Goal: Information Seeking & Learning: Learn about a topic

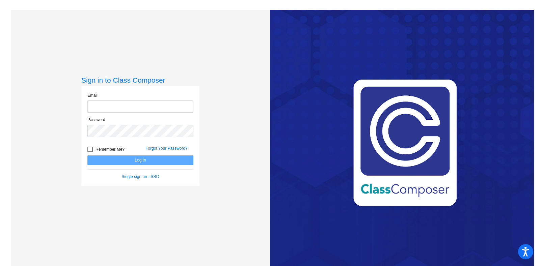
type input "[EMAIL_ADDRESS][PERSON_NAME][DOMAIN_NAME]"
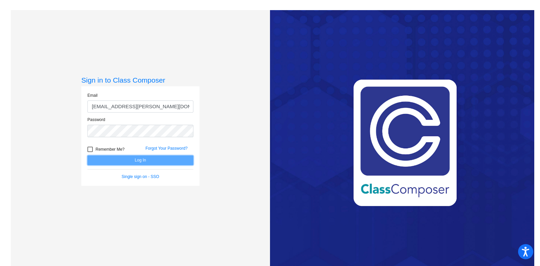
click at [116, 159] on button "Log In" at bounding box center [140, 161] width 106 height 10
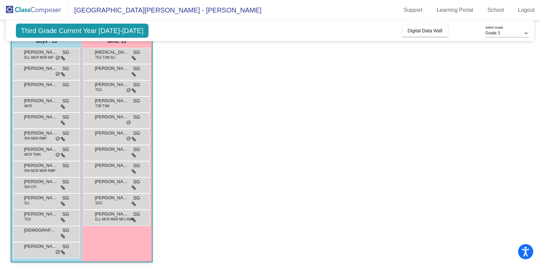
scroll to position [62, 0]
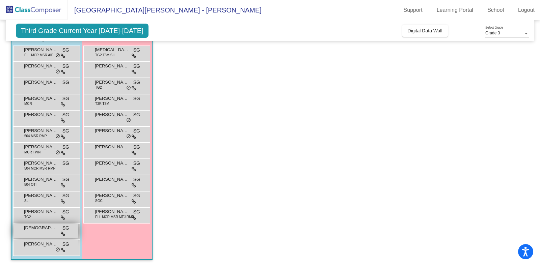
click at [51, 228] on span "[DEMOGRAPHIC_DATA][PERSON_NAME]" at bounding box center [41, 228] width 34 height 7
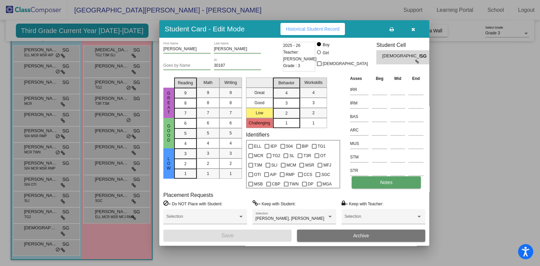
click at [391, 183] on span "Notes" at bounding box center [386, 182] width 12 height 5
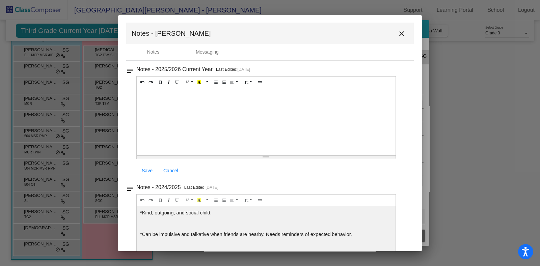
scroll to position [0, 0]
click at [398, 35] on mat-icon "close" at bounding box center [402, 34] width 8 height 8
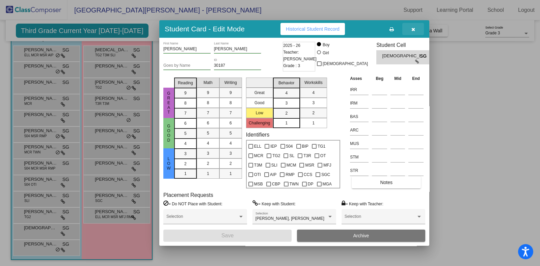
click at [419, 30] on button "button" at bounding box center [413, 29] width 22 height 12
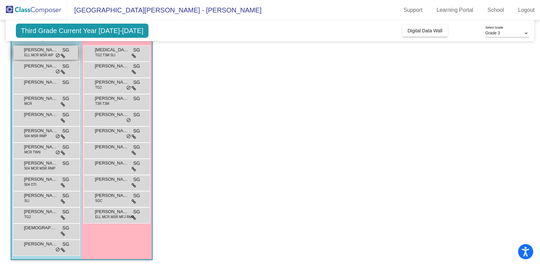
click at [57, 53] on span "do_not_disturb_alt" at bounding box center [57, 55] width 5 height 5
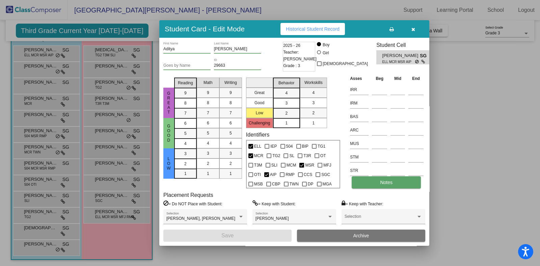
click at [397, 185] on button "Notes" at bounding box center [386, 183] width 69 height 12
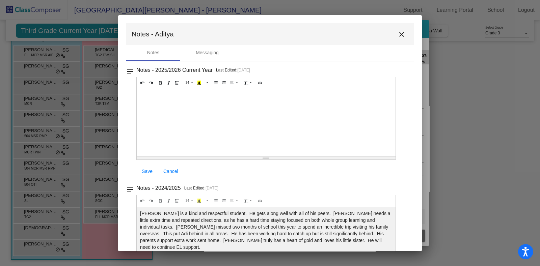
click at [402, 34] on mat-icon "close" at bounding box center [402, 34] width 8 height 8
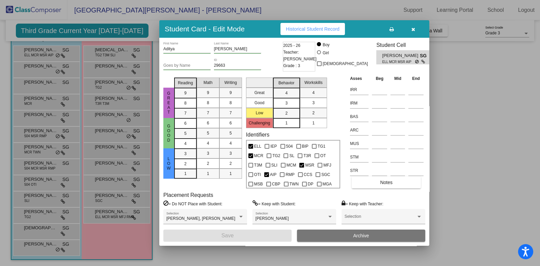
click at [413, 29] on icon "button" at bounding box center [414, 29] width 4 height 5
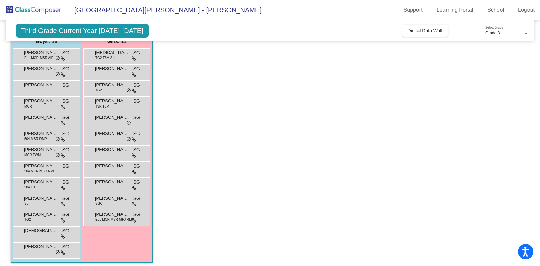
scroll to position [62, 0]
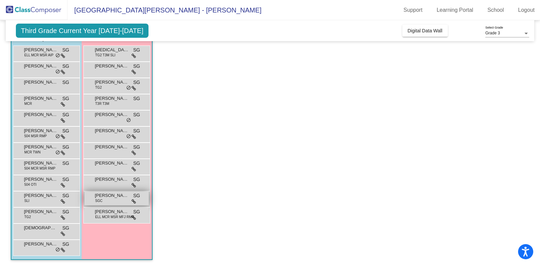
click at [127, 195] on span "[PERSON_NAME]" at bounding box center [112, 195] width 34 height 7
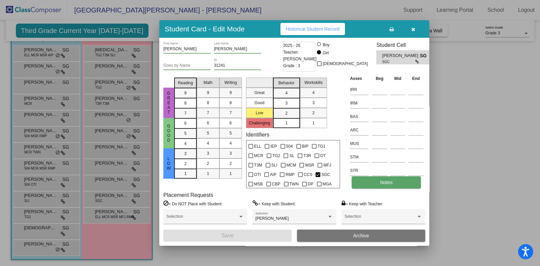
click at [403, 185] on button "Notes" at bounding box center [386, 183] width 69 height 12
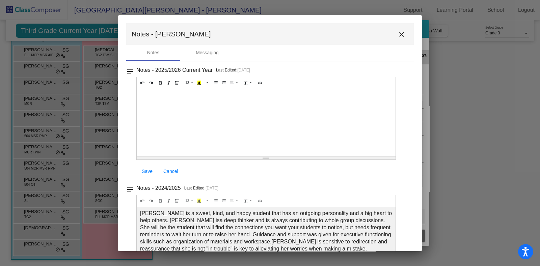
click at [398, 34] on mat-icon "close" at bounding box center [402, 34] width 8 height 8
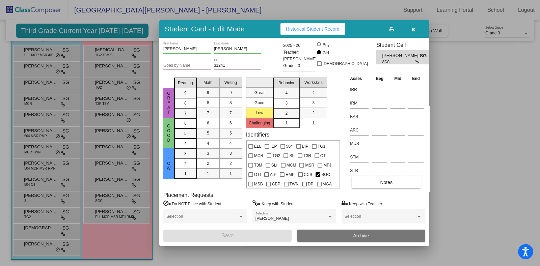
click at [413, 29] on icon "button" at bounding box center [414, 29] width 4 height 5
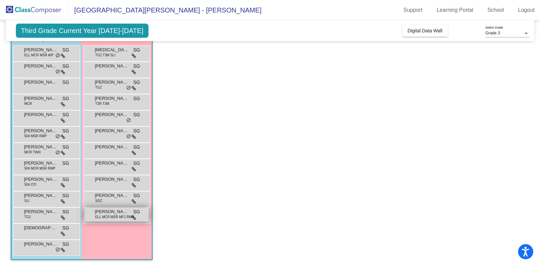
click at [128, 218] on span "ELL MCR MSR MFJ RMP" at bounding box center [114, 217] width 39 height 5
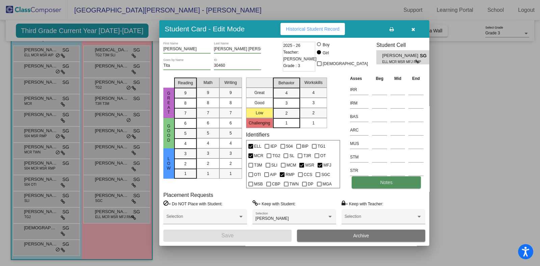
click at [395, 185] on button "Notes" at bounding box center [386, 183] width 69 height 12
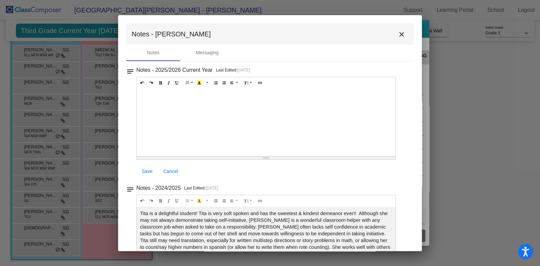
click at [398, 36] on mat-icon "close" at bounding box center [402, 34] width 8 height 8
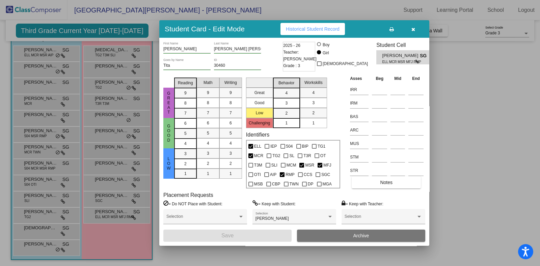
click at [413, 30] on icon "button" at bounding box center [414, 29] width 4 height 5
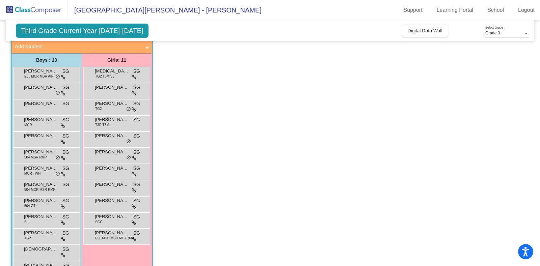
scroll to position [41, 0]
click at [114, 74] on span "TG2 T3M SLI" at bounding box center [105, 76] width 20 height 5
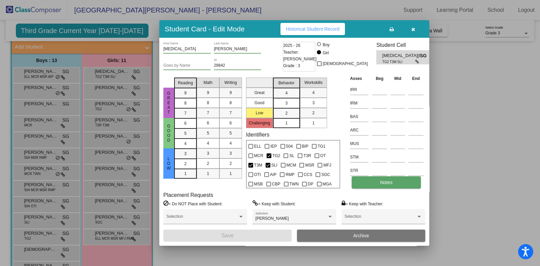
click at [398, 185] on button "Notes" at bounding box center [386, 183] width 69 height 12
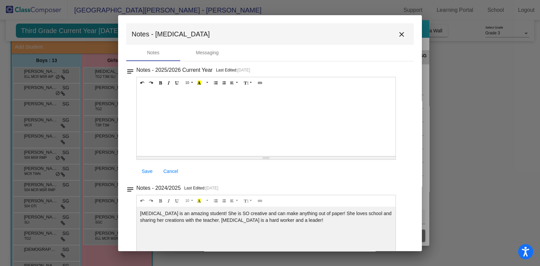
click at [398, 35] on mat-icon "close" at bounding box center [402, 34] width 8 height 8
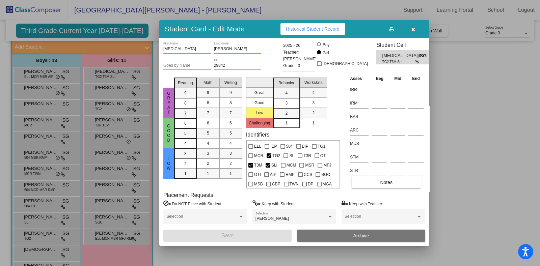
click at [413, 29] on icon "button" at bounding box center [414, 29] width 4 height 5
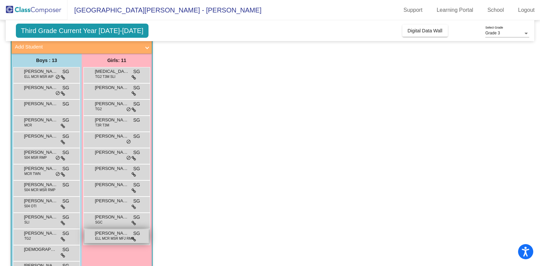
click at [102, 232] on span "[PERSON_NAME]" at bounding box center [112, 233] width 34 height 7
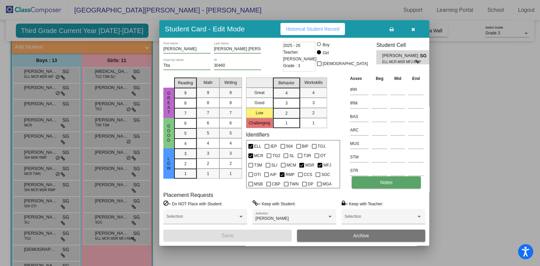
click at [378, 180] on button "Notes" at bounding box center [386, 183] width 69 height 12
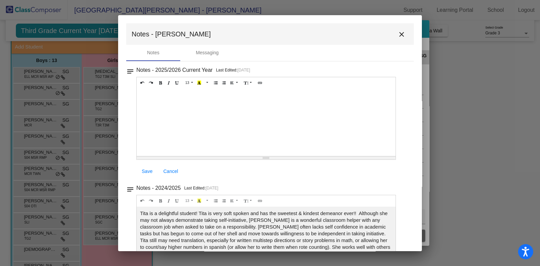
click at [398, 34] on mat-icon "close" at bounding box center [402, 34] width 8 height 8
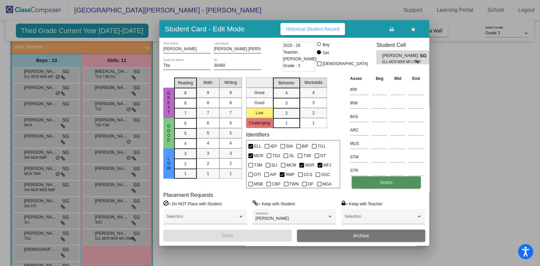
click at [400, 181] on button "Notes" at bounding box center [386, 183] width 69 height 12
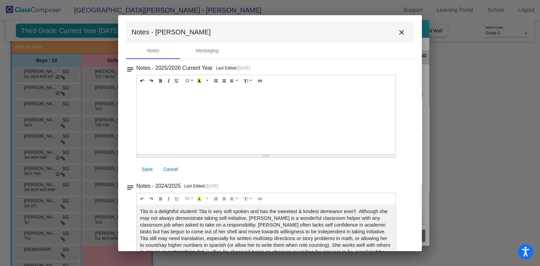
scroll to position [3, 0]
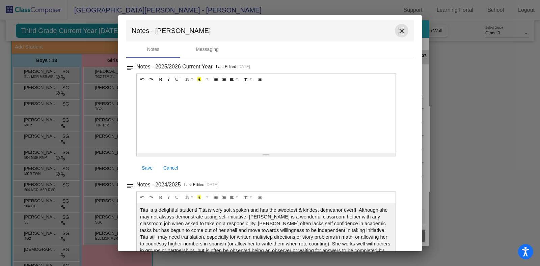
click at [398, 28] on mat-icon "close" at bounding box center [402, 31] width 8 height 8
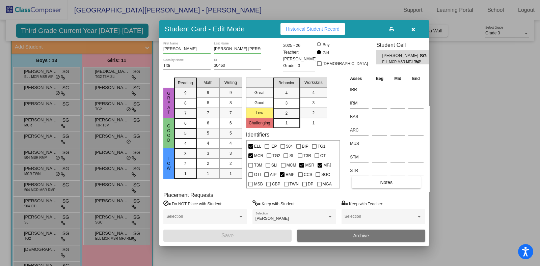
click at [412, 28] on icon "button" at bounding box center [414, 29] width 4 height 5
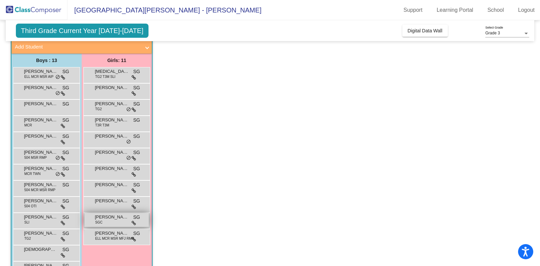
click at [116, 220] on span "[PERSON_NAME]" at bounding box center [112, 217] width 34 height 7
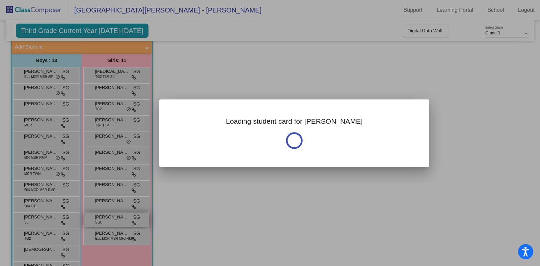
click at [116, 220] on div at bounding box center [270, 133] width 540 height 266
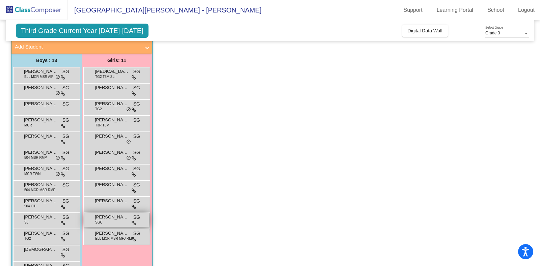
click at [101, 220] on span "SGC" at bounding box center [98, 222] width 7 height 5
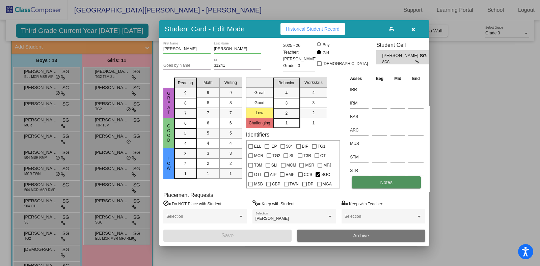
click at [402, 177] on button "Notes" at bounding box center [386, 183] width 69 height 12
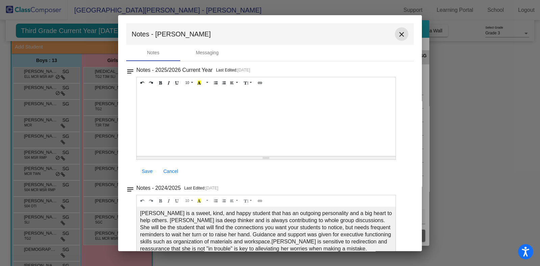
click at [400, 35] on mat-icon "close" at bounding box center [402, 34] width 8 height 8
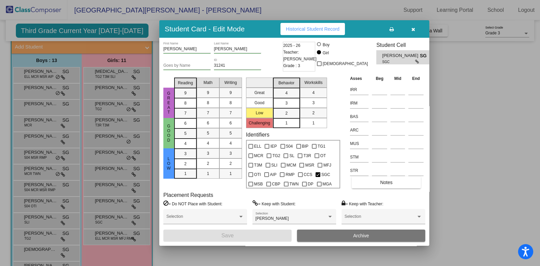
click at [414, 28] on icon "button" at bounding box center [414, 29] width 4 height 5
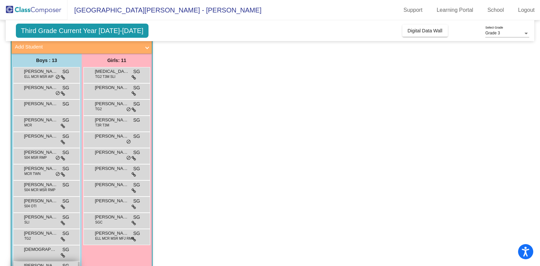
click at [52, 264] on span "[PERSON_NAME]" at bounding box center [41, 266] width 34 height 7
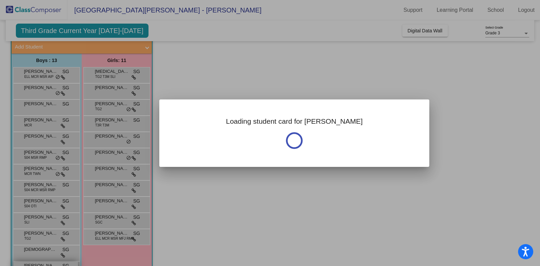
click at [52, 264] on div at bounding box center [270, 133] width 540 height 266
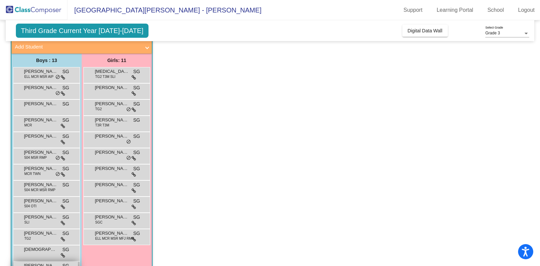
click at [42, 264] on span "[PERSON_NAME]" at bounding box center [41, 266] width 34 height 7
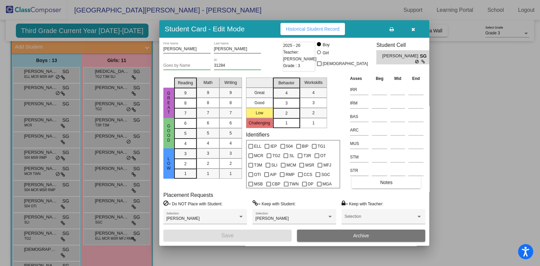
click at [415, 29] on icon "button" at bounding box center [414, 29] width 4 height 5
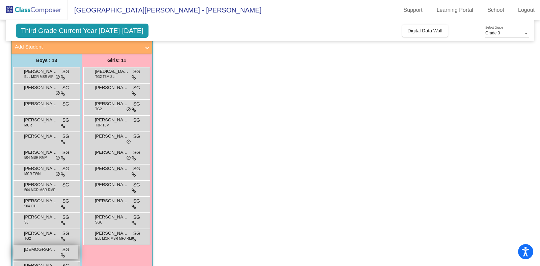
click at [41, 248] on span "[DEMOGRAPHIC_DATA][PERSON_NAME]" at bounding box center [41, 249] width 34 height 7
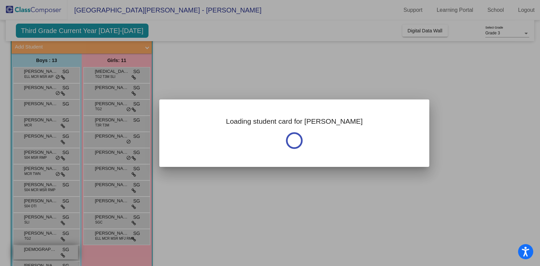
click at [41, 248] on div at bounding box center [270, 133] width 540 height 266
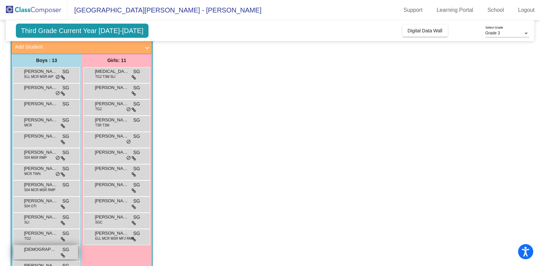
click at [41, 248] on span "[DEMOGRAPHIC_DATA][PERSON_NAME]" at bounding box center [41, 249] width 34 height 7
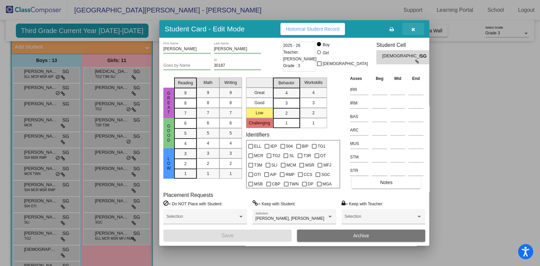
click at [412, 30] on icon "button" at bounding box center [414, 29] width 4 height 5
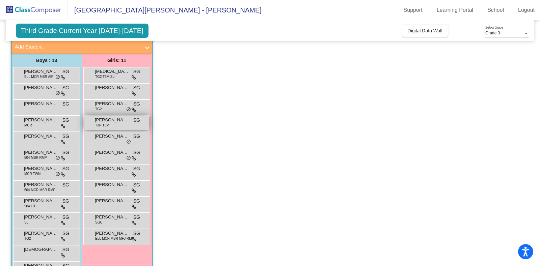
click at [108, 126] on span "T3R T3M" at bounding box center [102, 125] width 14 height 5
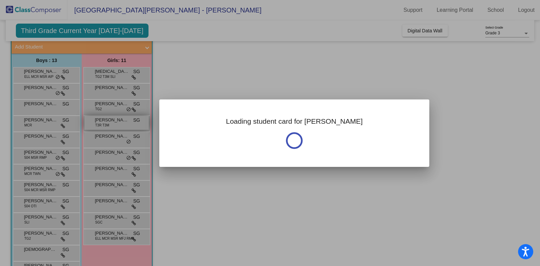
click at [108, 126] on div at bounding box center [270, 133] width 540 height 266
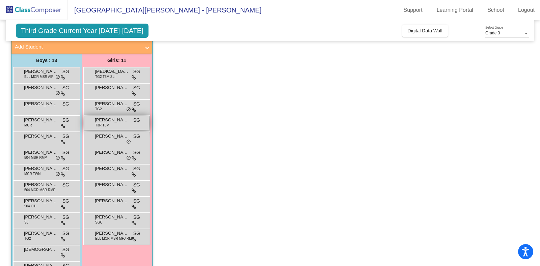
click at [108, 126] on span "T3R T3M" at bounding box center [102, 125] width 14 height 5
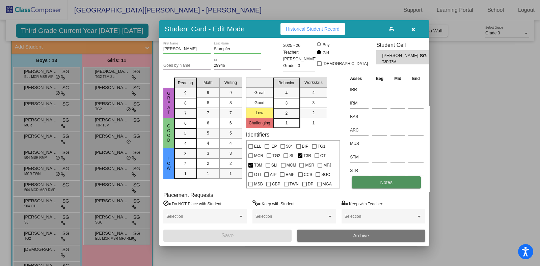
click at [389, 181] on span "Notes" at bounding box center [386, 182] width 12 height 5
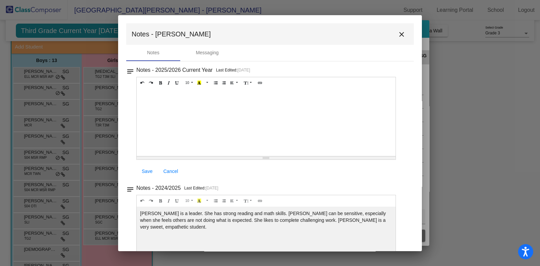
click at [398, 28] on button "close" at bounding box center [402, 34] width 14 height 14
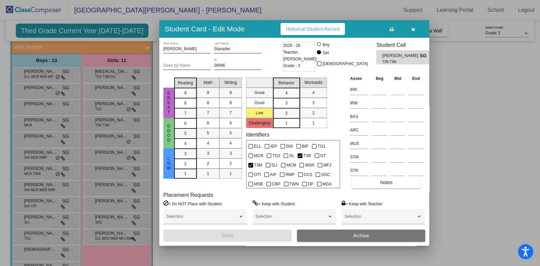
click at [415, 28] on button "button" at bounding box center [413, 29] width 22 height 12
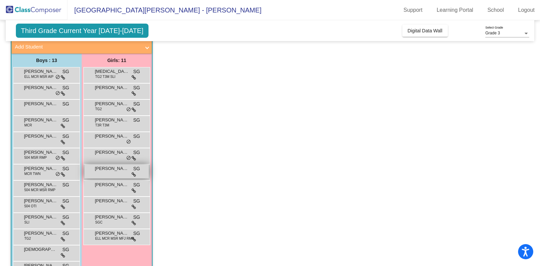
click at [108, 177] on div "[PERSON_NAME] SG lock do_not_disturb_alt" at bounding box center [116, 172] width 64 height 14
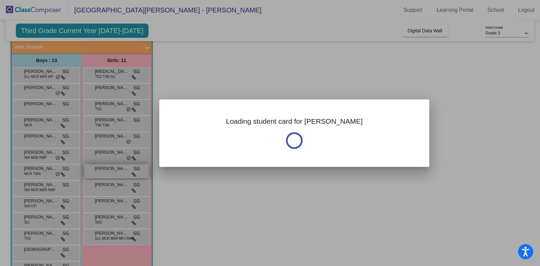
click at [108, 177] on div at bounding box center [270, 133] width 540 height 266
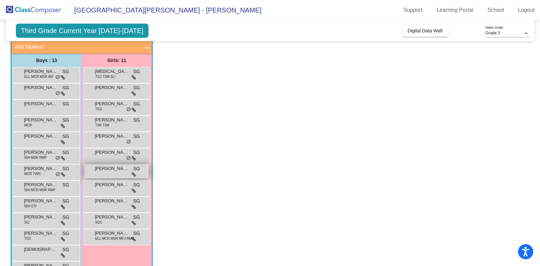
click at [108, 177] on div "[PERSON_NAME] SG lock do_not_disturb_alt" at bounding box center [116, 172] width 64 height 14
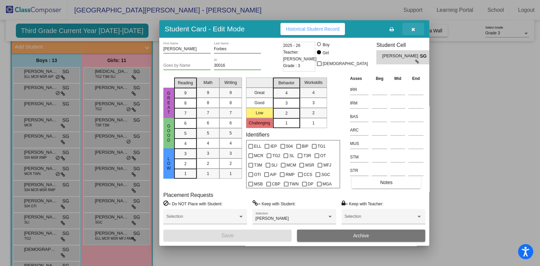
click at [414, 31] on icon "button" at bounding box center [414, 29] width 4 height 5
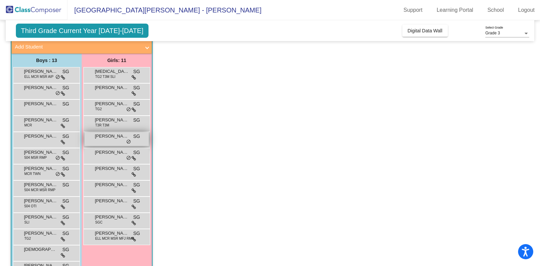
click at [116, 135] on span "[PERSON_NAME]" at bounding box center [112, 136] width 34 height 7
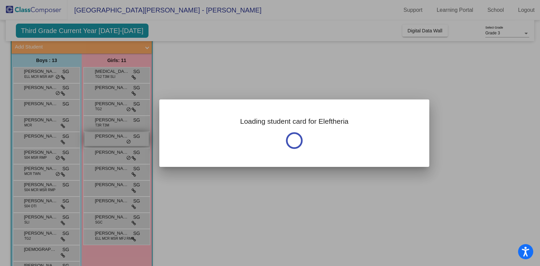
click at [116, 135] on div at bounding box center [270, 133] width 540 height 266
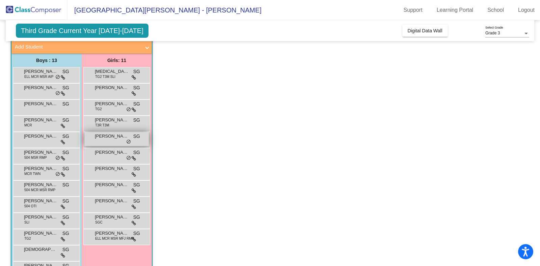
click at [116, 135] on span "[PERSON_NAME]" at bounding box center [112, 136] width 34 height 7
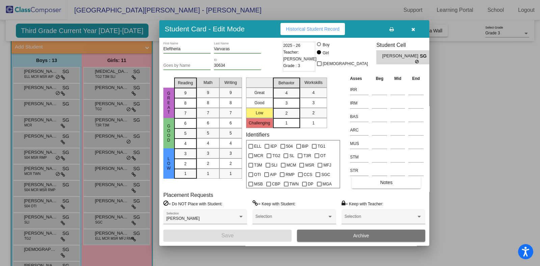
click at [412, 28] on icon "button" at bounding box center [414, 29] width 4 height 5
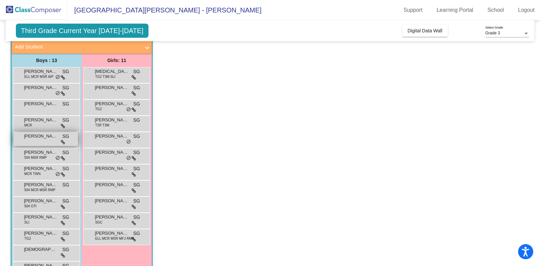
click at [51, 137] on span "[PERSON_NAME] Sugar" at bounding box center [41, 136] width 34 height 7
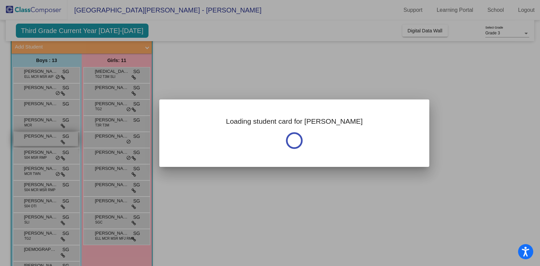
click at [51, 137] on div at bounding box center [270, 133] width 540 height 266
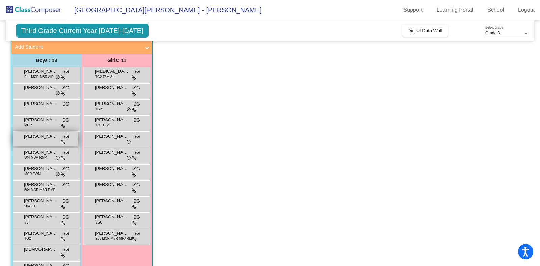
click at [51, 137] on span "[PERSON_NAME] Sugar" at bounding box center [41, 136] width 34 height 7
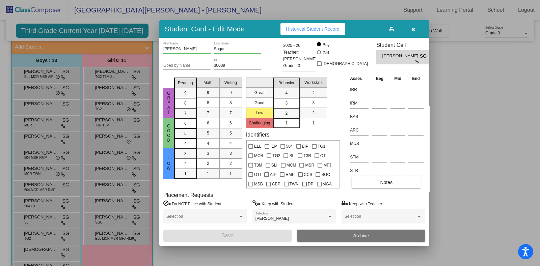
click at [412, 26] on span "button" at bounding box center [414, 28] width 4 height 5
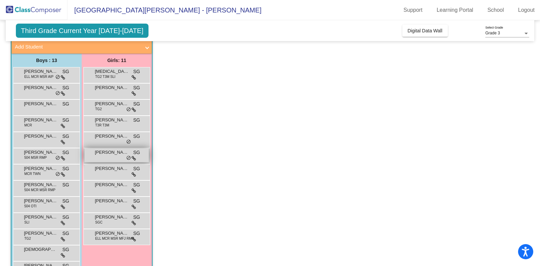
click at [104, 153] on span "[PERSON_NAME]" at bounding box center [112, 152] width 34 height 7
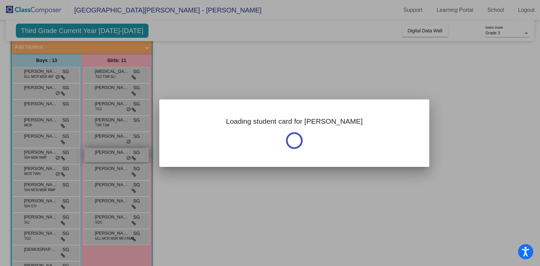
click at [104, 153] on div at bounding box center [270, 133] width 540 height 266
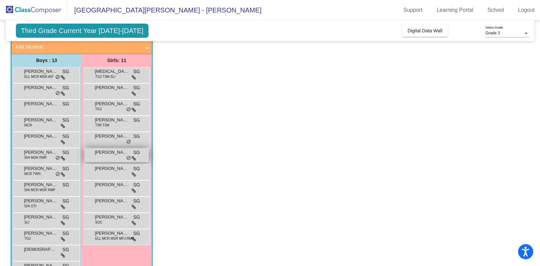
click at [104, 153] on span "[PERSON_NAME]" at bounding box center [112, 152] width 34 height 7
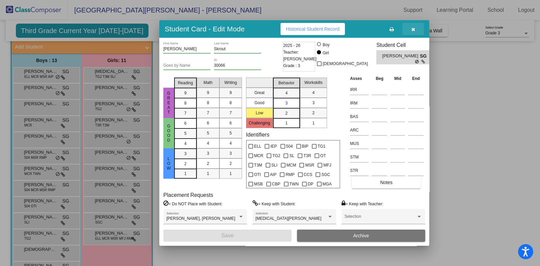
click at [414, 30] on icon "button" at bounding box center [414, 29] width 4 height 5
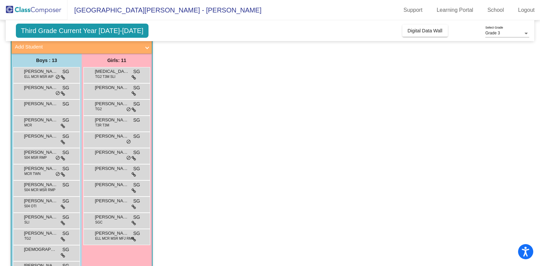
click at [176, 246] on app-classroom "Class 3 - [PERSON_NAME] picture_as_pdf [PERSON_NAME] Add Student First Name Las…" at bounding box center [270, 155] width 519 height 265
click at [46, 119] on span "[PERSON_NAME]" at bounding box center [41, 120] width 34 height 7
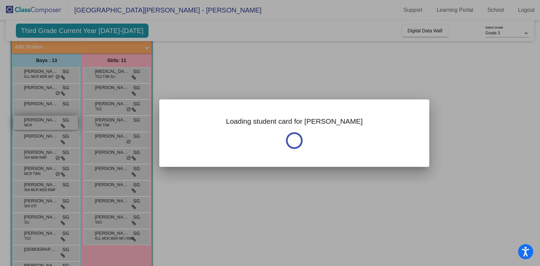
click at [46, 119] on div at bounding box center [270, 133] width 540 height 266
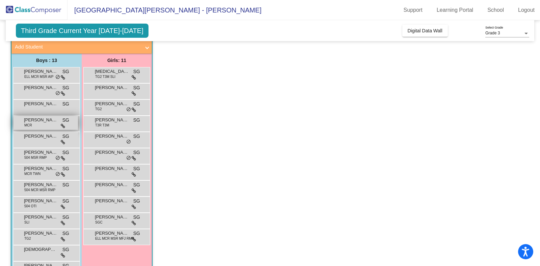
click at [46, 119] on span "[PERSON_NAME]" at bounding box center [41, 120] width 34 height 7
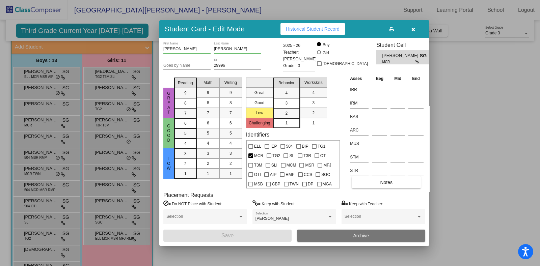
click at [410, 25] on button "button" at bounding box center [413, 29] width 22 height 12
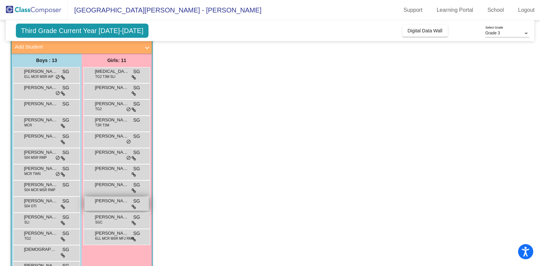
click at [110, 201] on span "[PERSON_NAME]" at bounding box center [112, 201] width 34 height 7
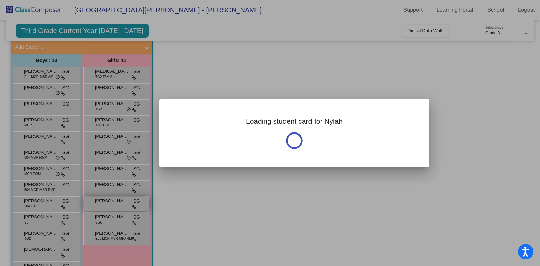
click at [110, 201] on div at bounding box center [270, 133] width 540 height 266
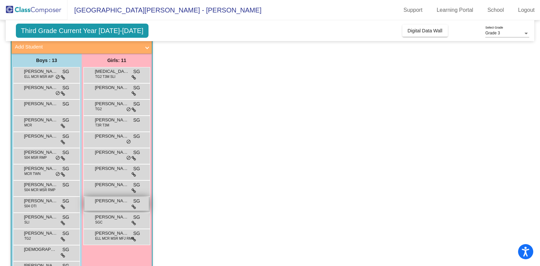
click at [110, 201] on span "[PERSON_NAME]" at bounding box center [112, 201] width 34 height 7
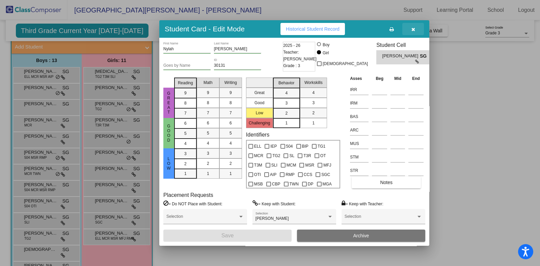
click at [414, 29] on icon "button" at bounding box center [414, 29] width 4 height 5
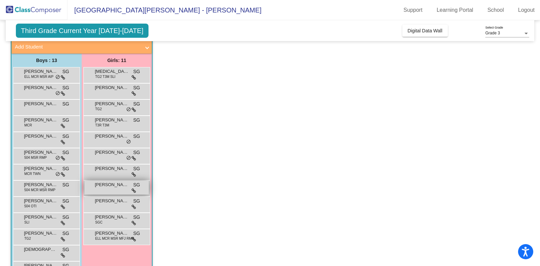
click at [115, 189] on div "[PERSON_NAME] [PERSON_NAME] lock do_not_disturb_alt" at bounding box center [116, 188] width 64 height 14
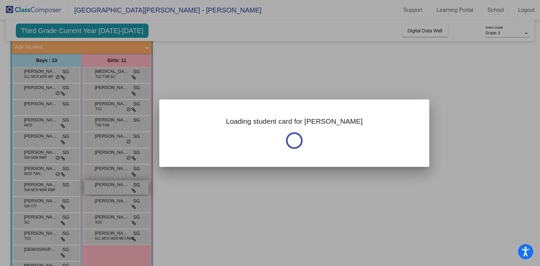
click at [115, 189] on div at bounding box center [270, 133] width 540 height 266
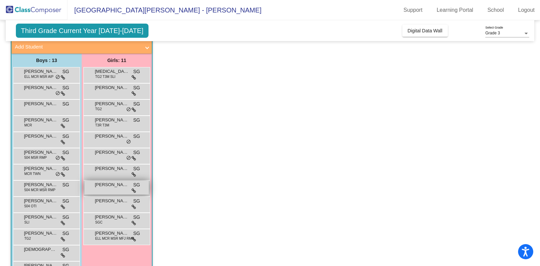
click at [115, 189] on div "[PERSON_NAME] [PERSON_NAME] lock do_not_disturb_alt" at bounding box center [116, 188] width 64 height 14
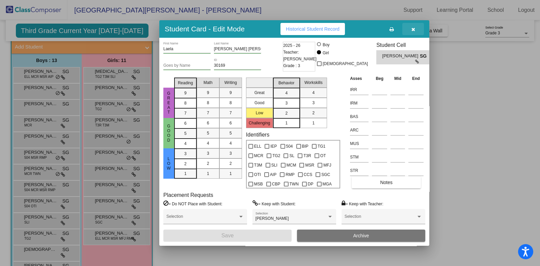
click at [410, 30] on button "button" at bounding box center [413, 29] width 22 height 12
